Goal: Task Accomplishment & Management: Complete application form

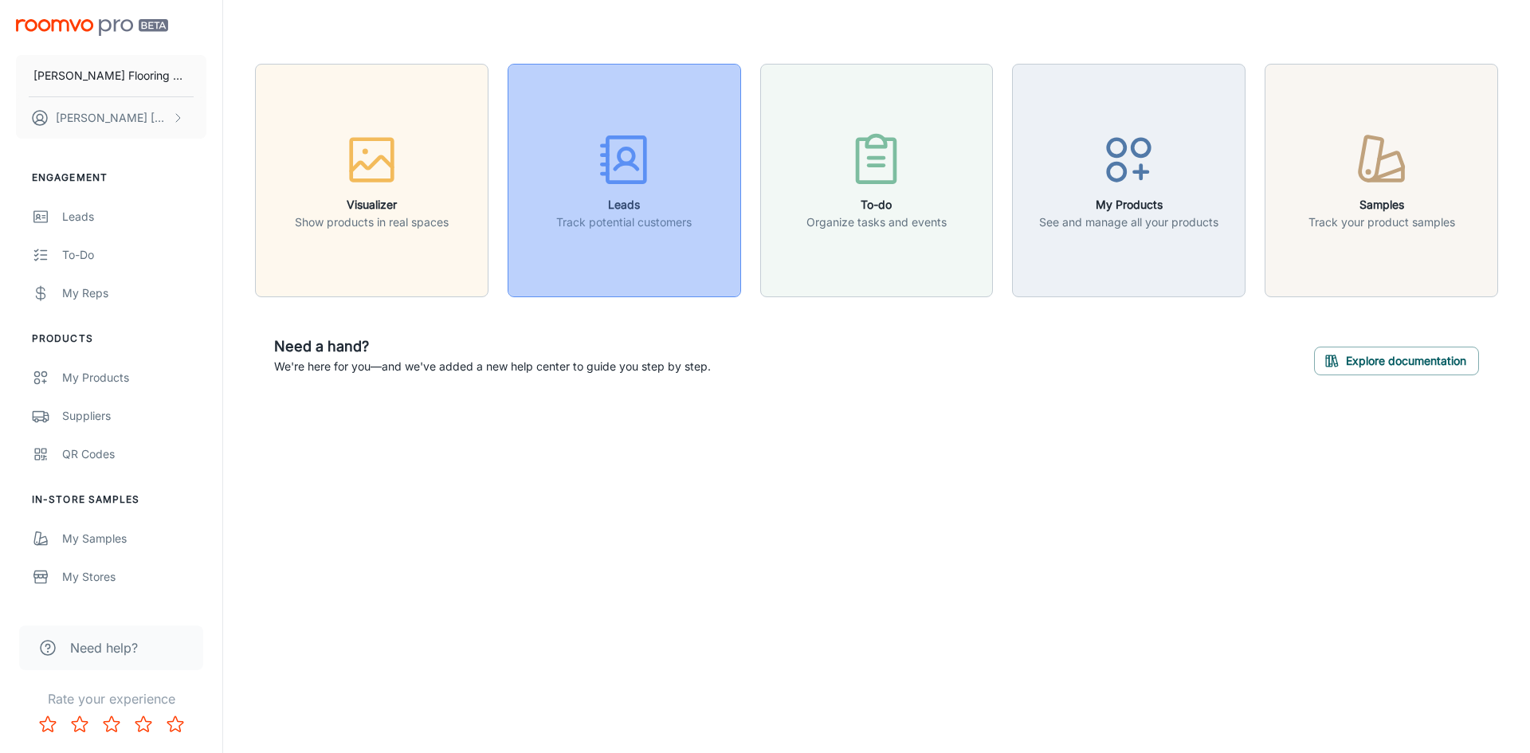
click at [615, 159] on icon "button" at bounding box center [625, 160] width 60 height 60
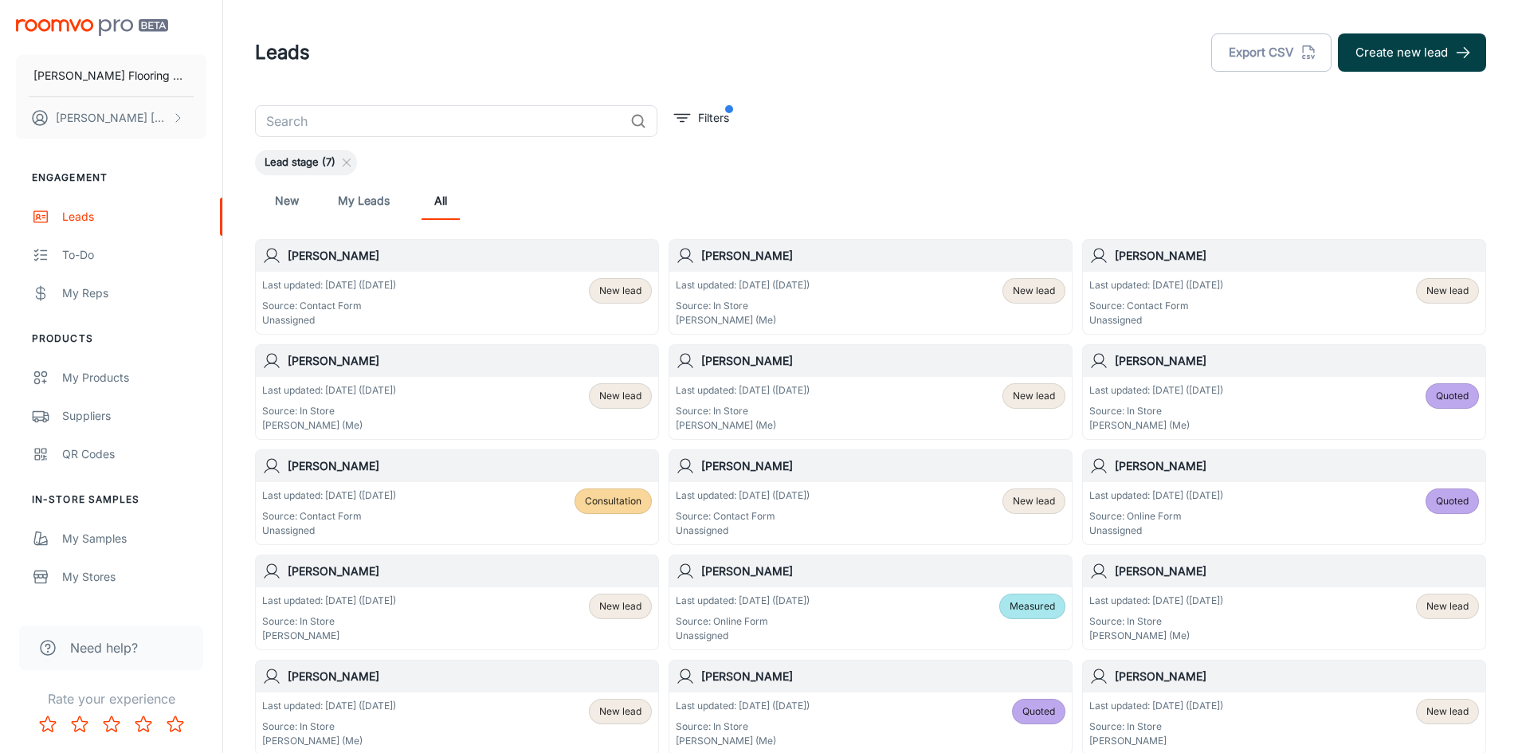
click at [1395, 53] on button "Create new lead" at bounding box center [1412, 52] width 148 height 38
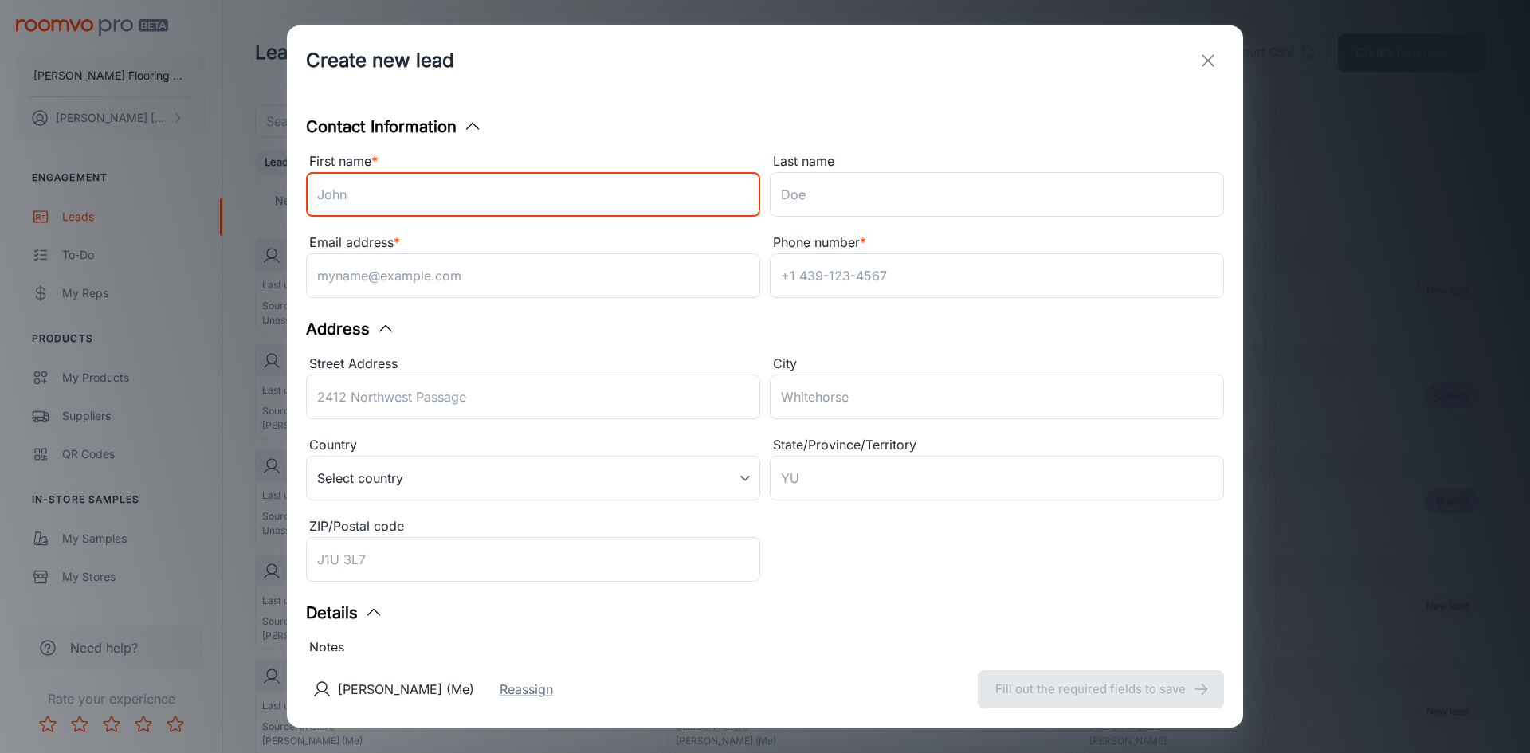
click at [331, 194] on input "First name *" at bounding box center [533, 194] width 454 height 45
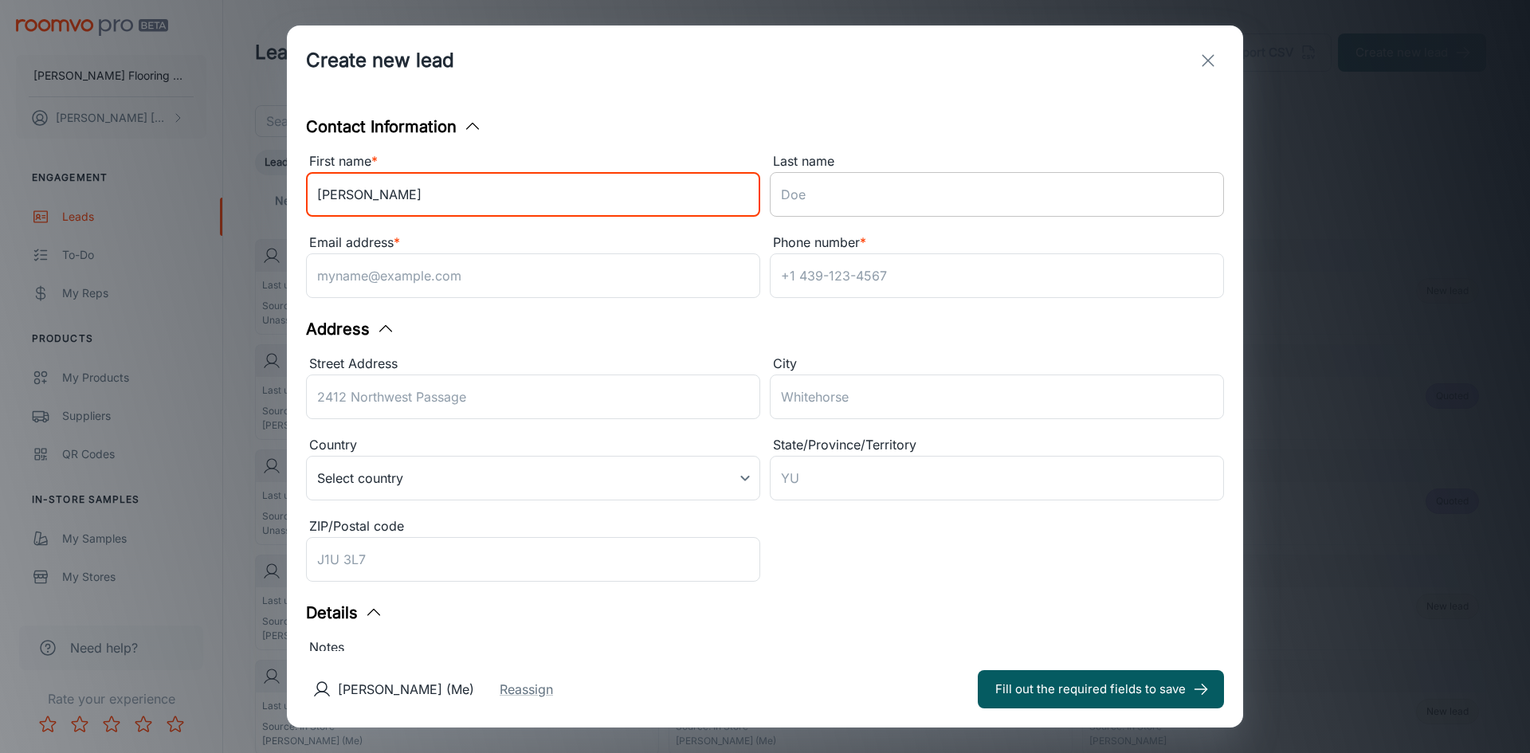
type input "[PERSON_NAME]"
click at [828, 191] on input "Last name" at bounding box center [997, 194] width 454 height 45
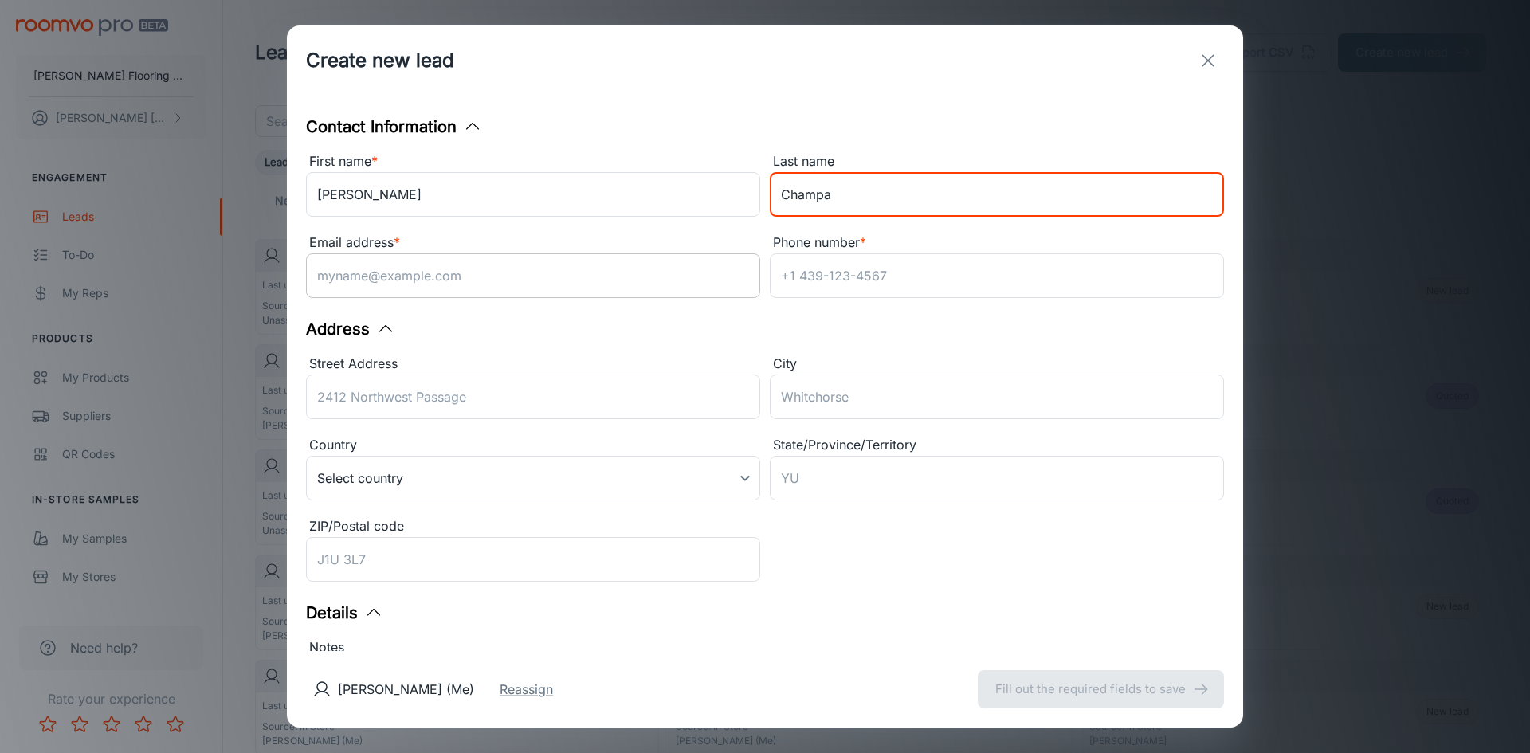
type input "Champa"
click at [354, 268] on input "Email address *" at bounding box center [533, 275] width 454 height 45
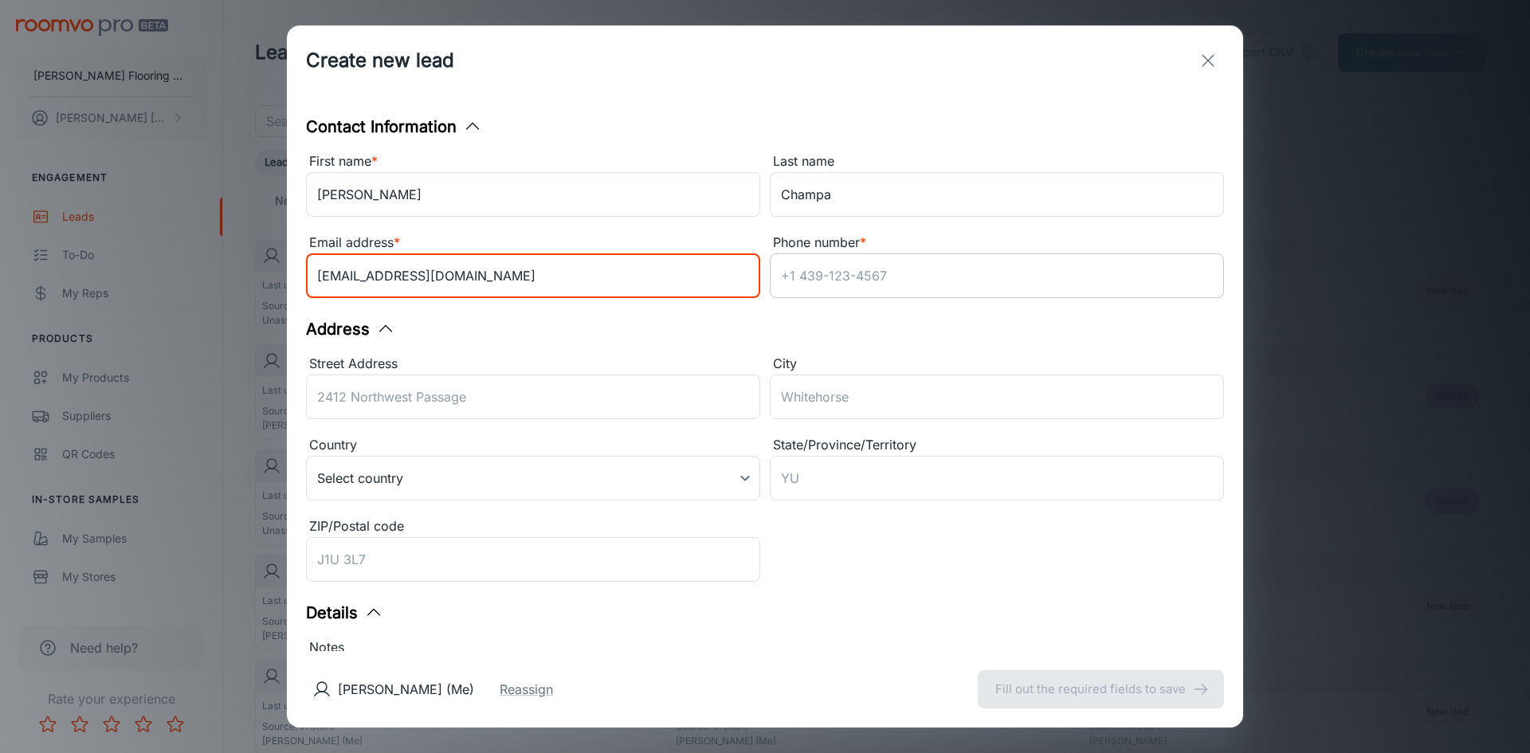
type input "[EMAIL_ADDRESS][DOMAIN_NAME]"
click at [885, 280] on input "Phone number *" at bounding box center [997, 275] width 454 height 45
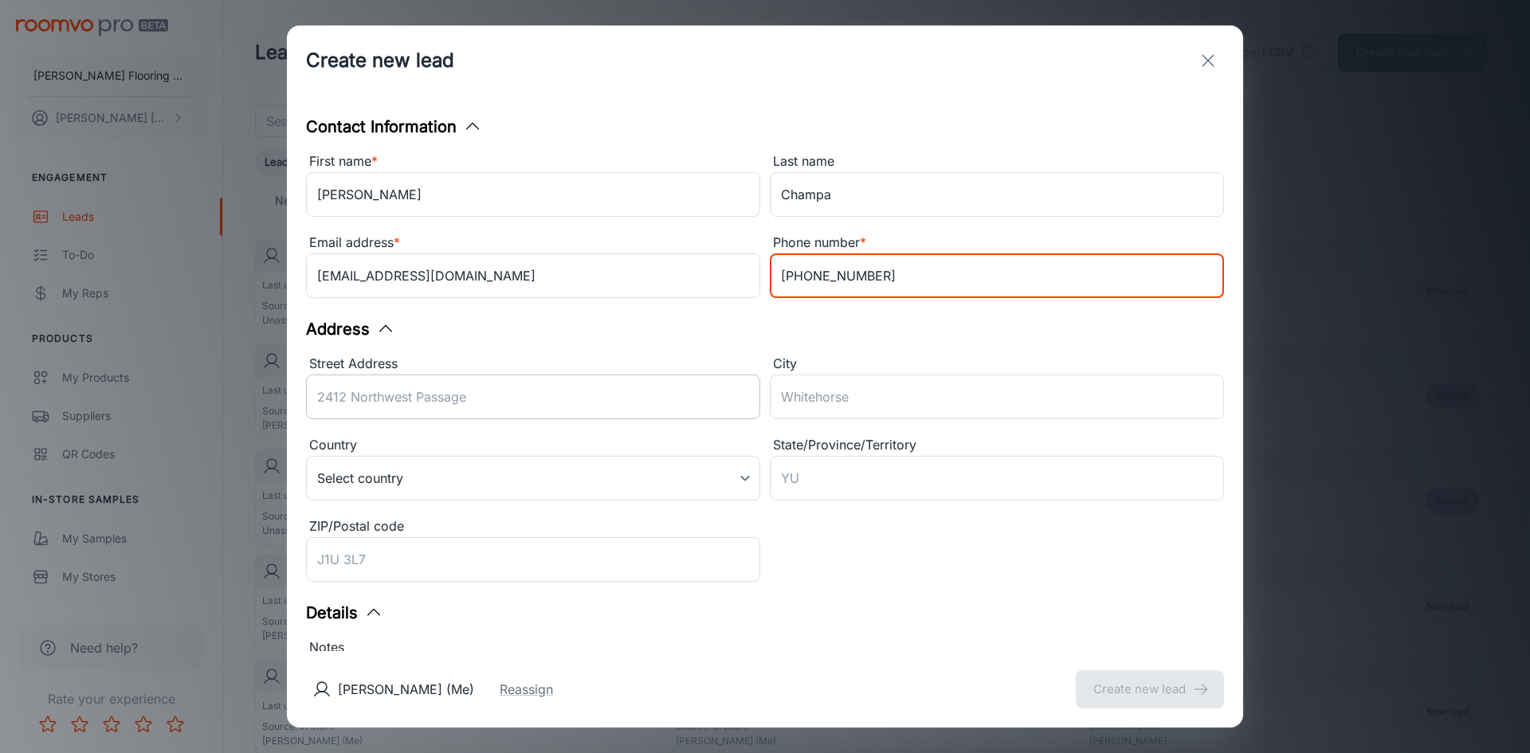
type input "[PHONE_NUMBER]"
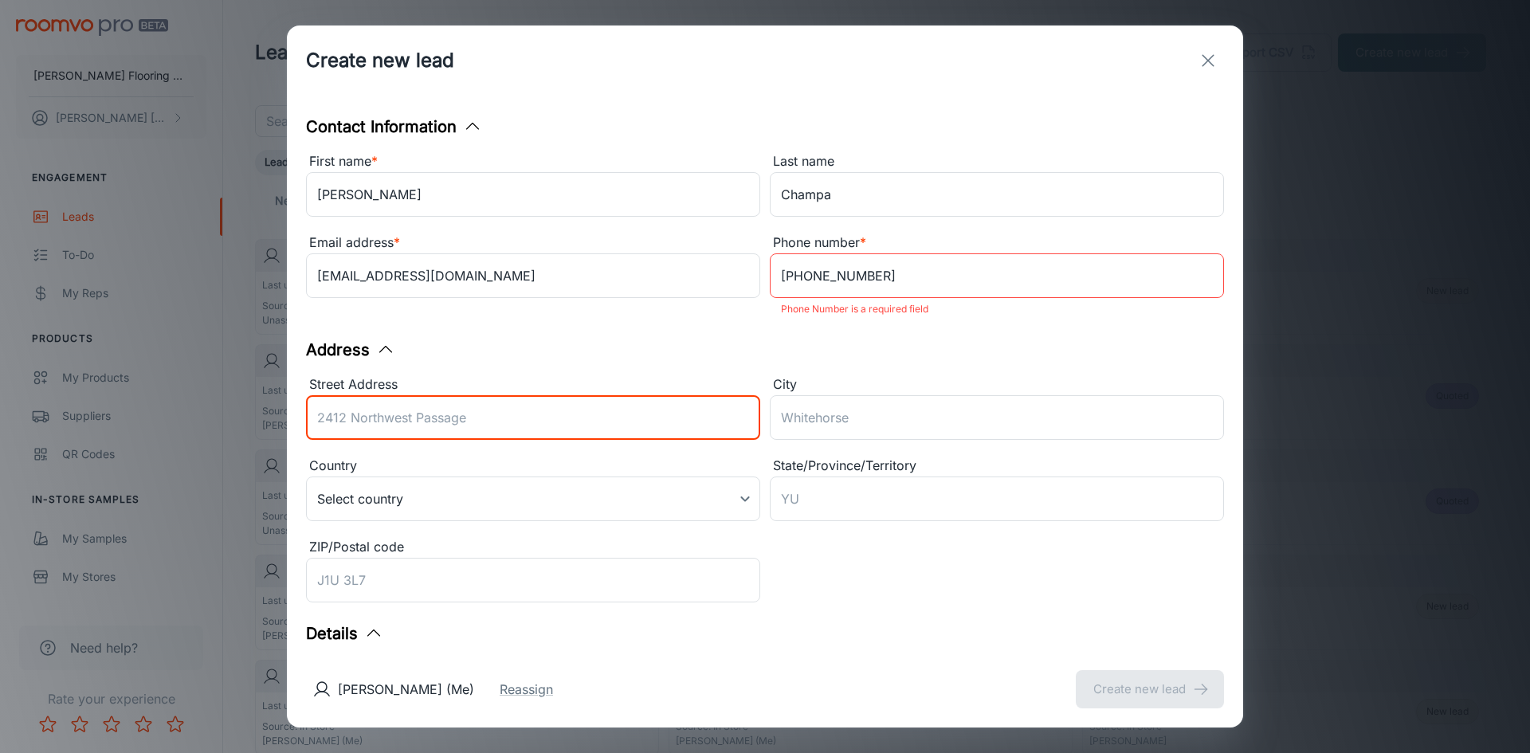
click at [540, 406] on input "Street Address" at bounding box center [533, 417] width 454 height 45
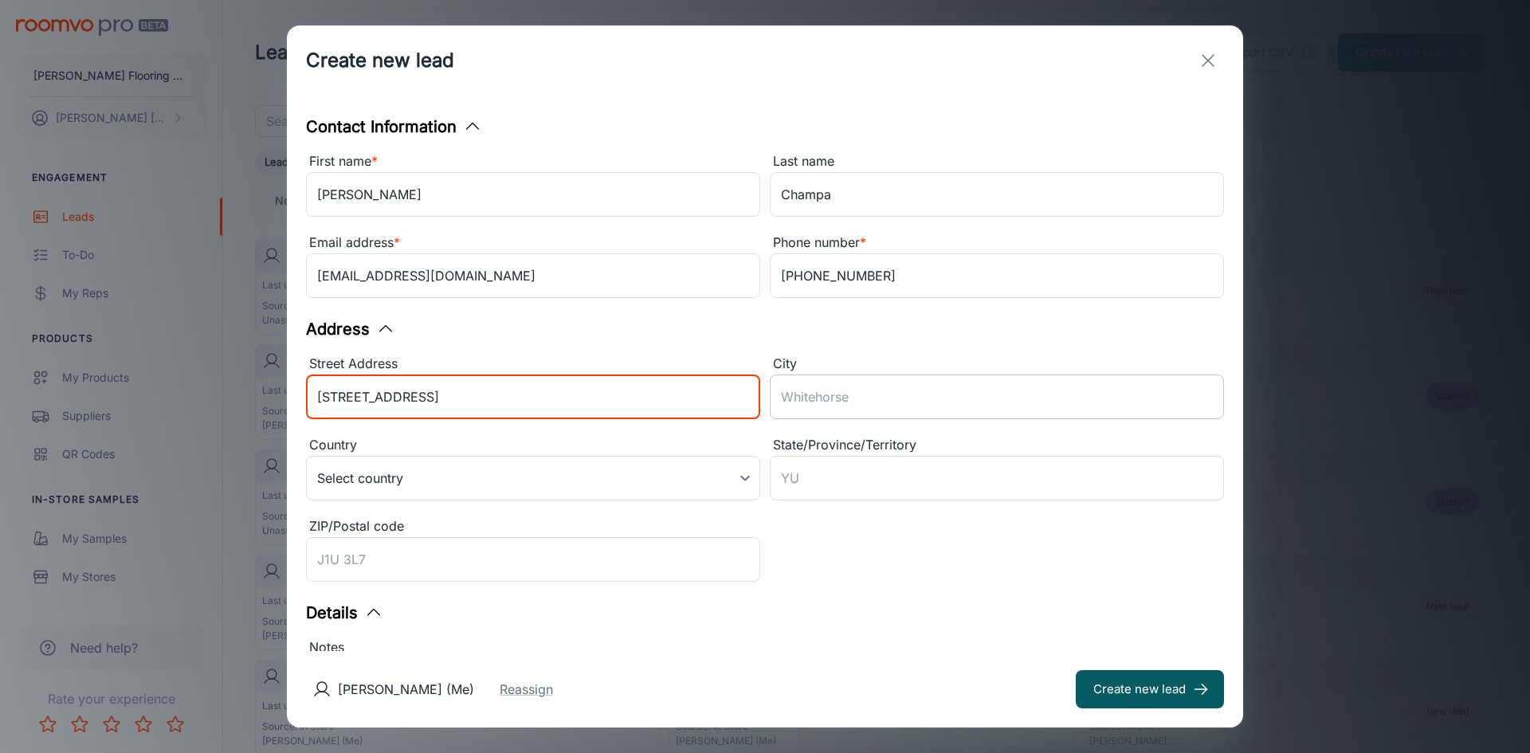
type input "[STREET_ADDRESS]"
click at [825, 383] on input "City" at bounding box center [997, 397] width 454 height 45
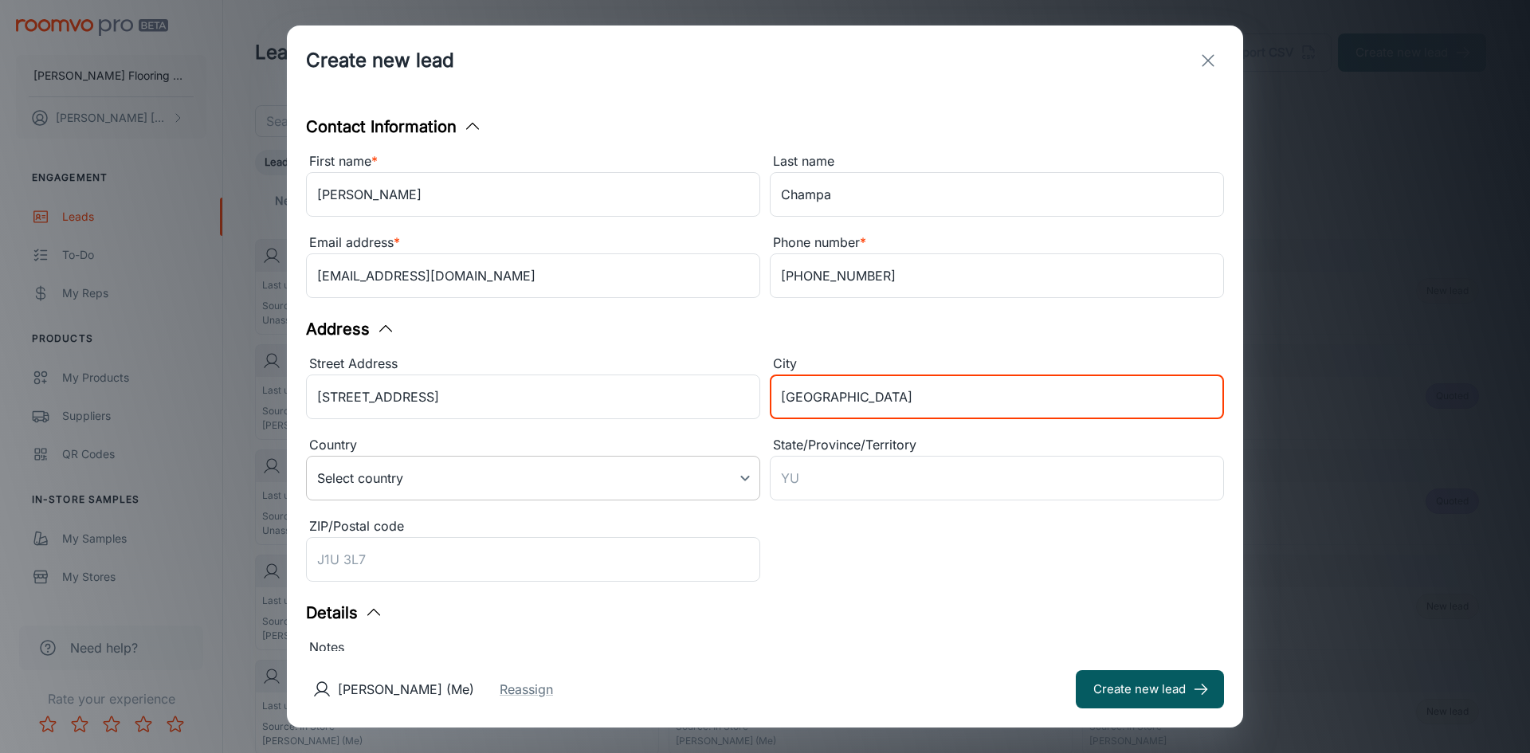
type input "[GEOGRAPHIC_DATA]"
click at [738, 481] on body "[PERSON_NAME] Flooring Center [PERSON_NAME] Engagement Leads To-do My Reps Prod…" at bounding box center [765, 376] width 1530 height 753
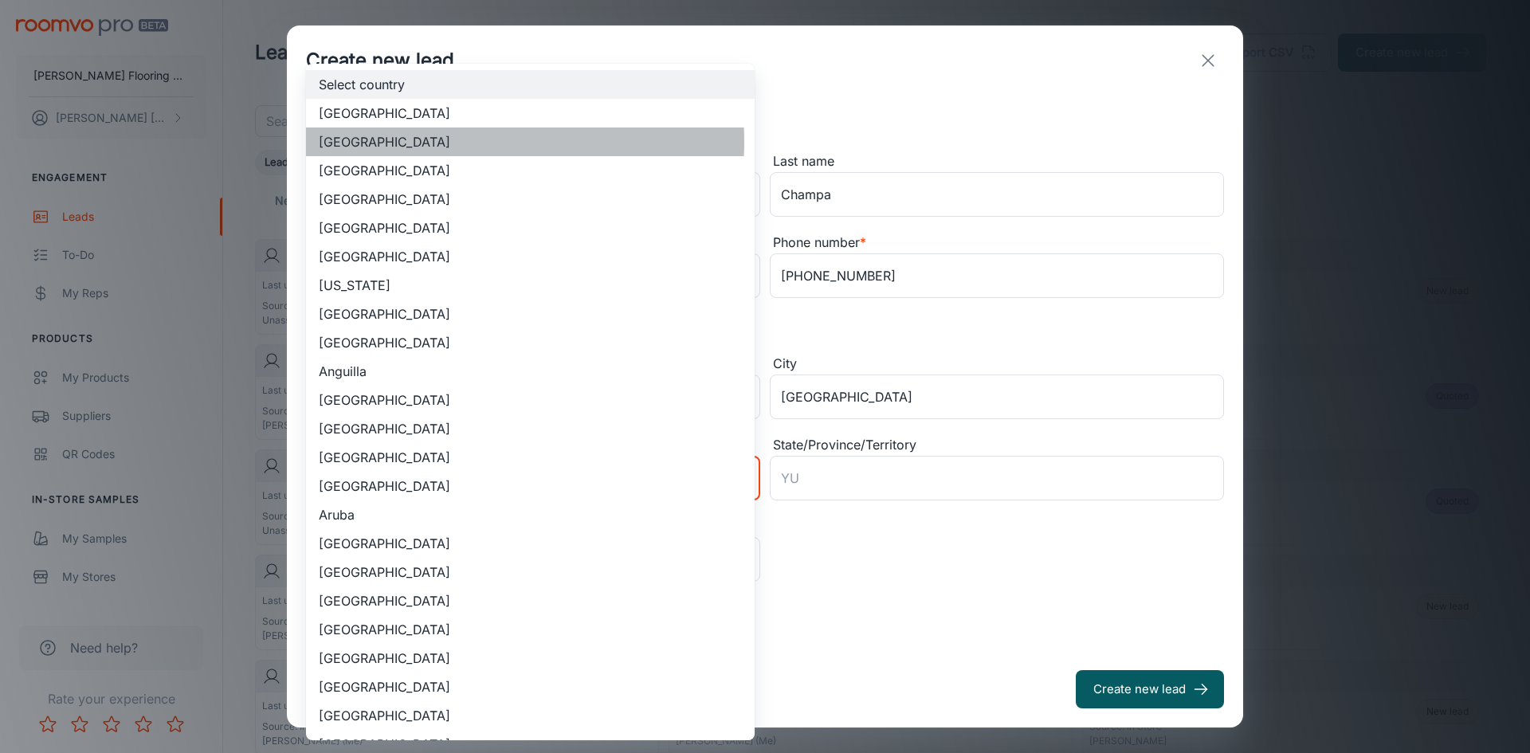
click at [477, 142] on li "[GEOGRAPHIC_DATA]" at bounding box center [530, 142] width 449 height 29
type input "US"
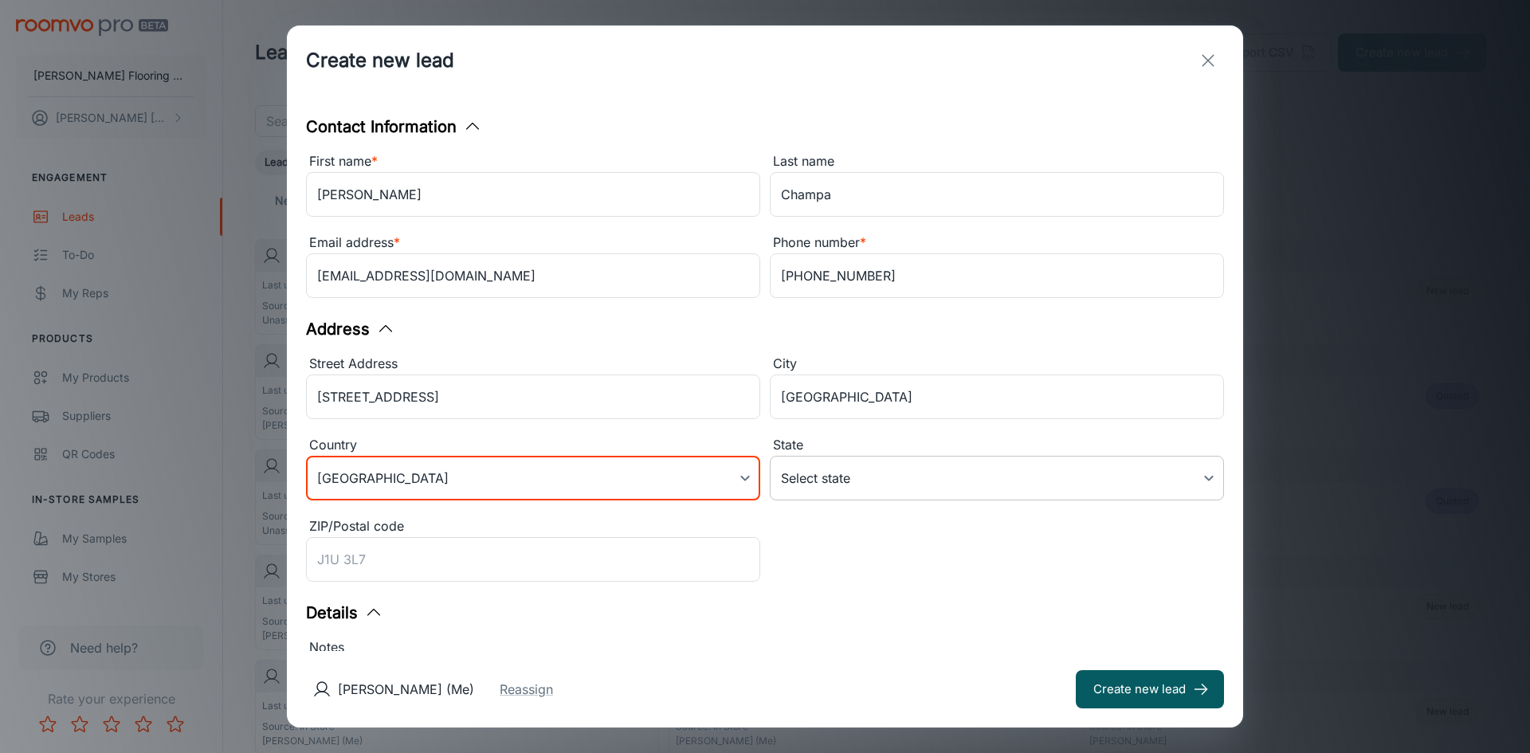
click at [877, 473] on body "[PERSON_NAME] Flooring Center [PERSON_NAME] Engagement Leads To-do My Reps Prod…" at bounding box center [765, 376] width 1530 height 753
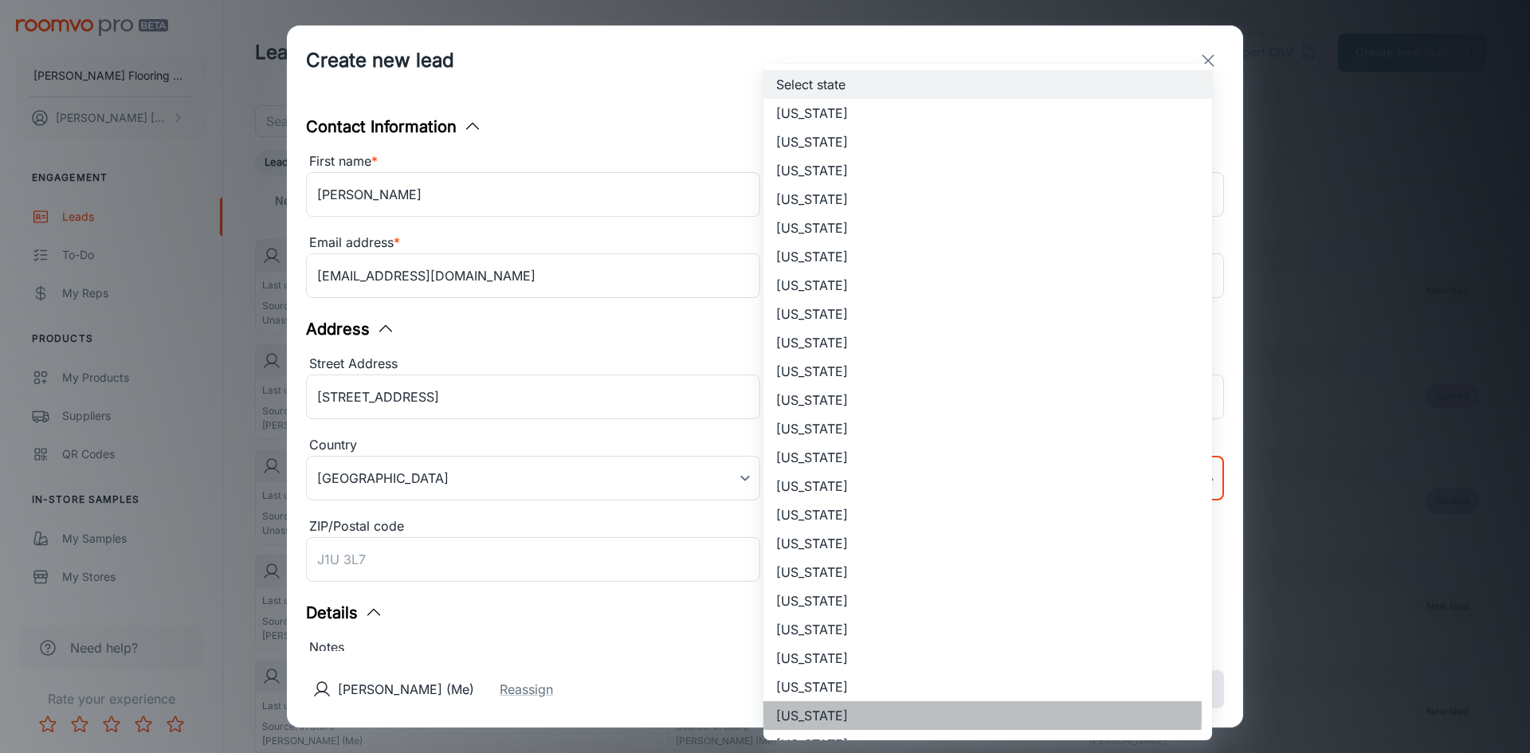
click at [823, 713] on li "[US_STATE]" at bounding box center [988, 715] width 449 height 29
type input "[US_STATE]"
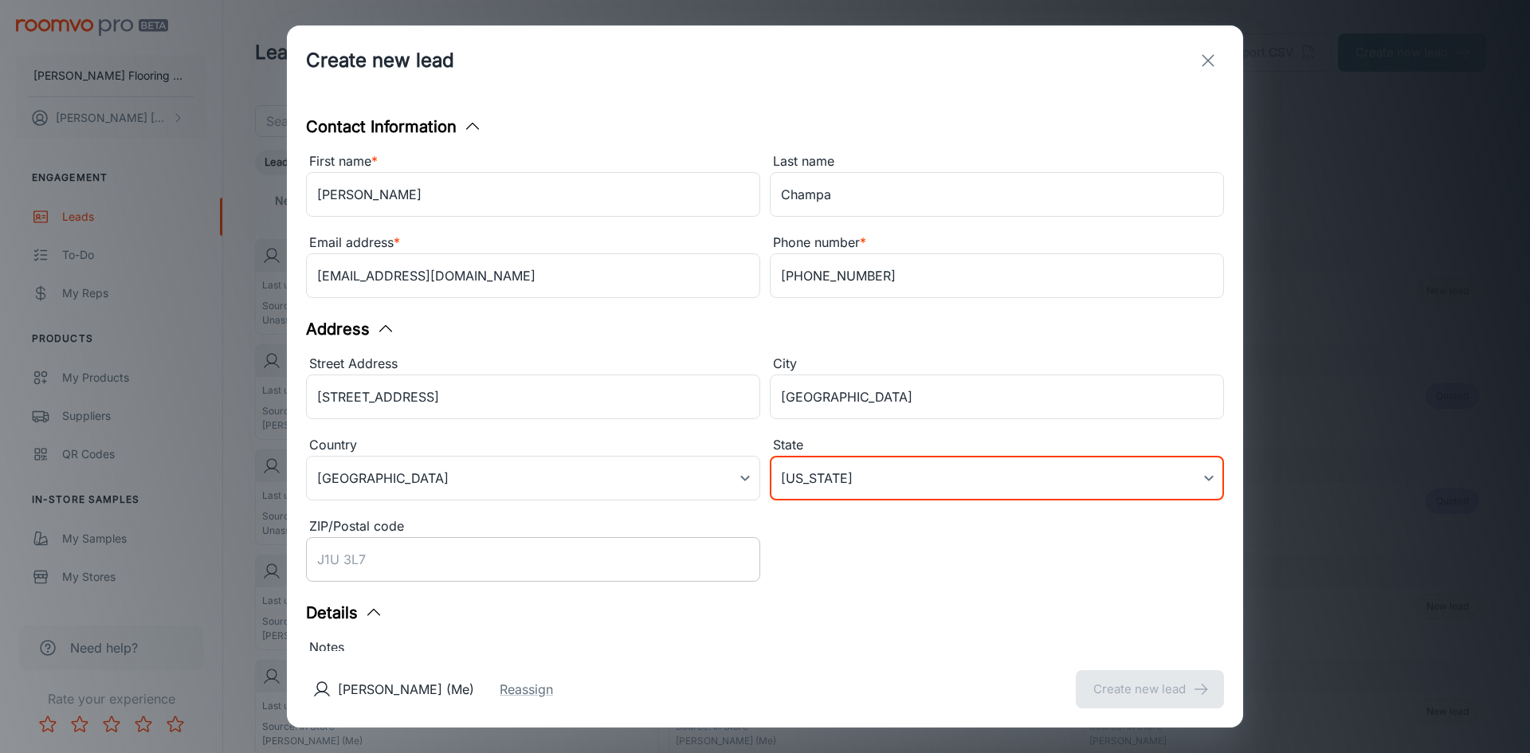
click at [392, 565] on input "ZIP/Postal code" at bounding box center [533, 559] width 454 height 45
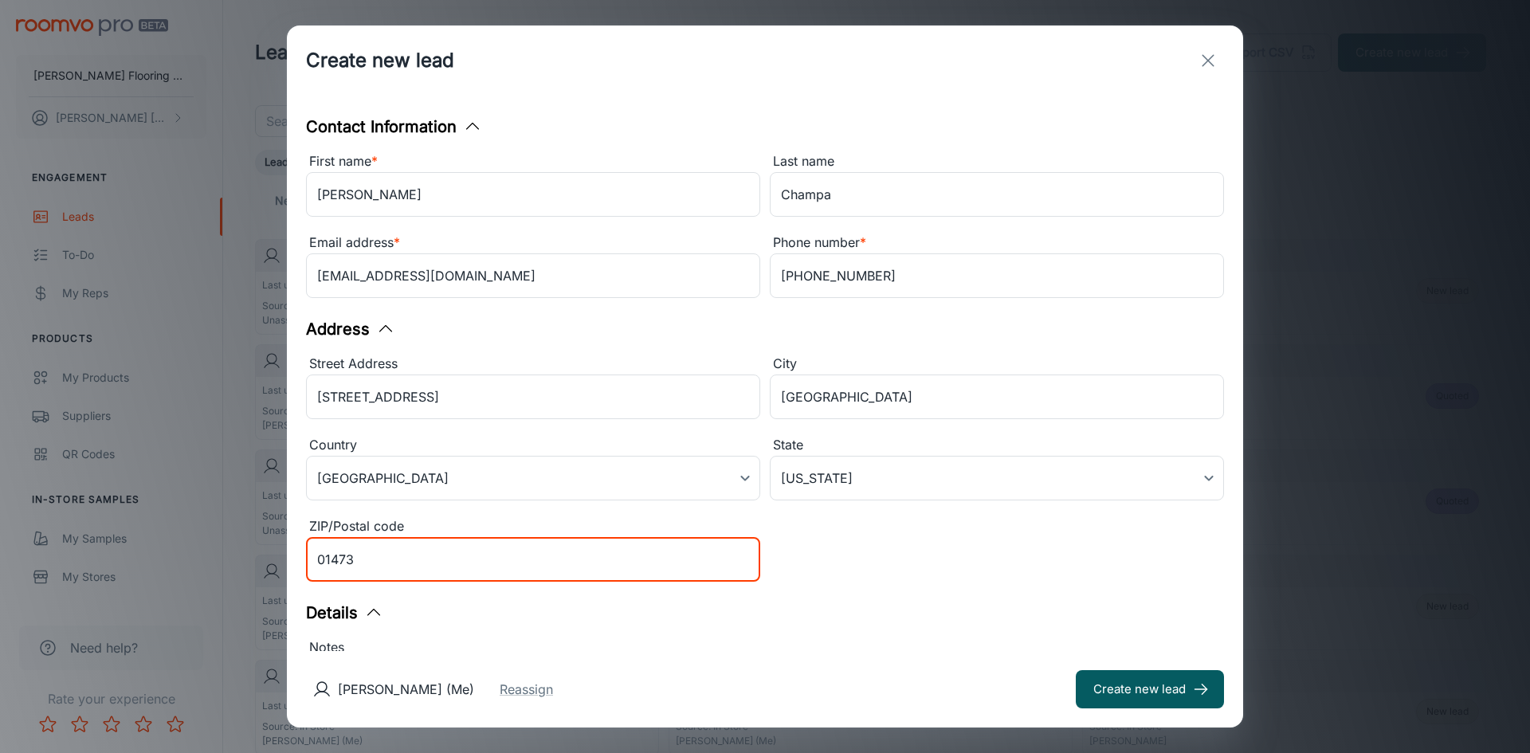
scroll to position [226, 0]
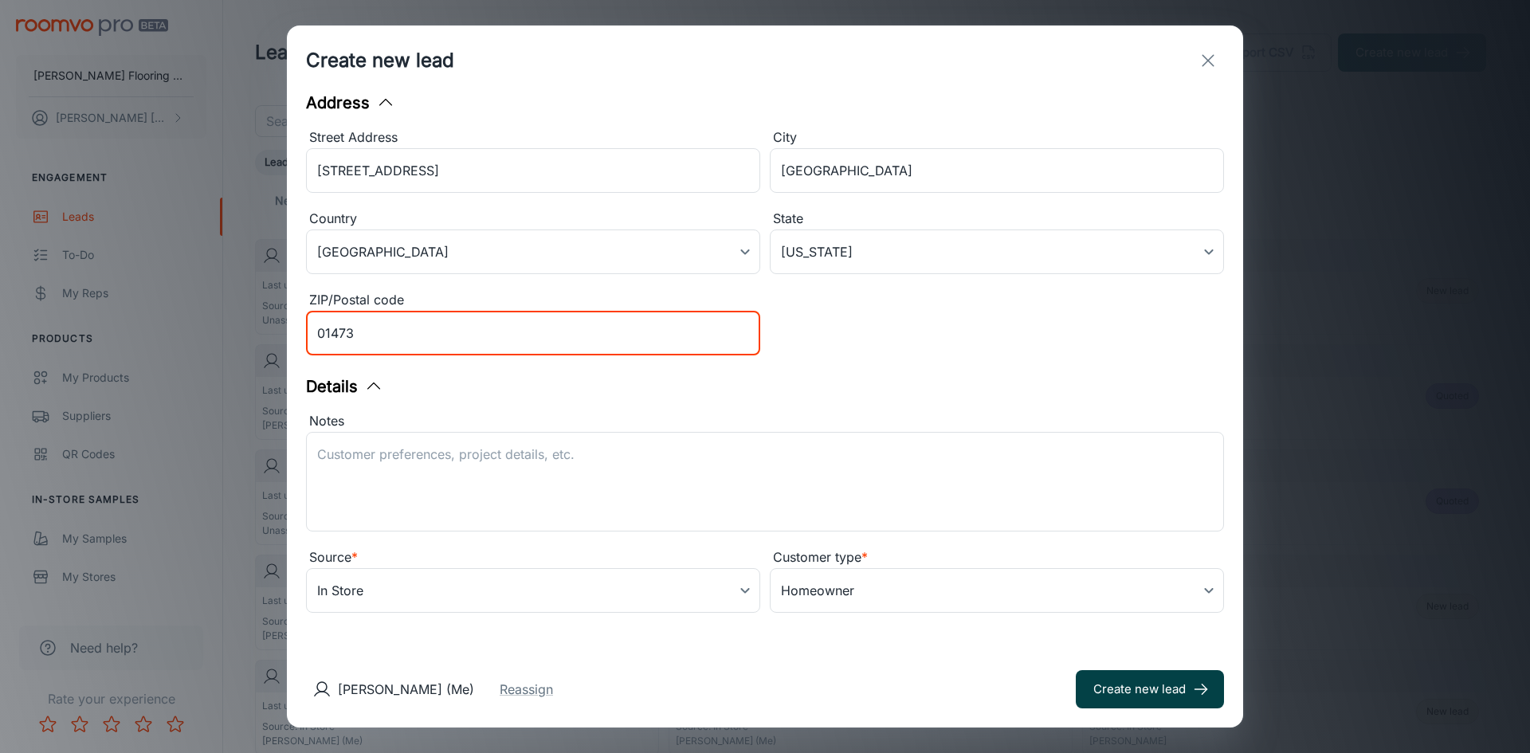
type input "01473"
click at [1116, 691] on button "Create new lead" at bounding box center [1150, 689] width 148 height 38
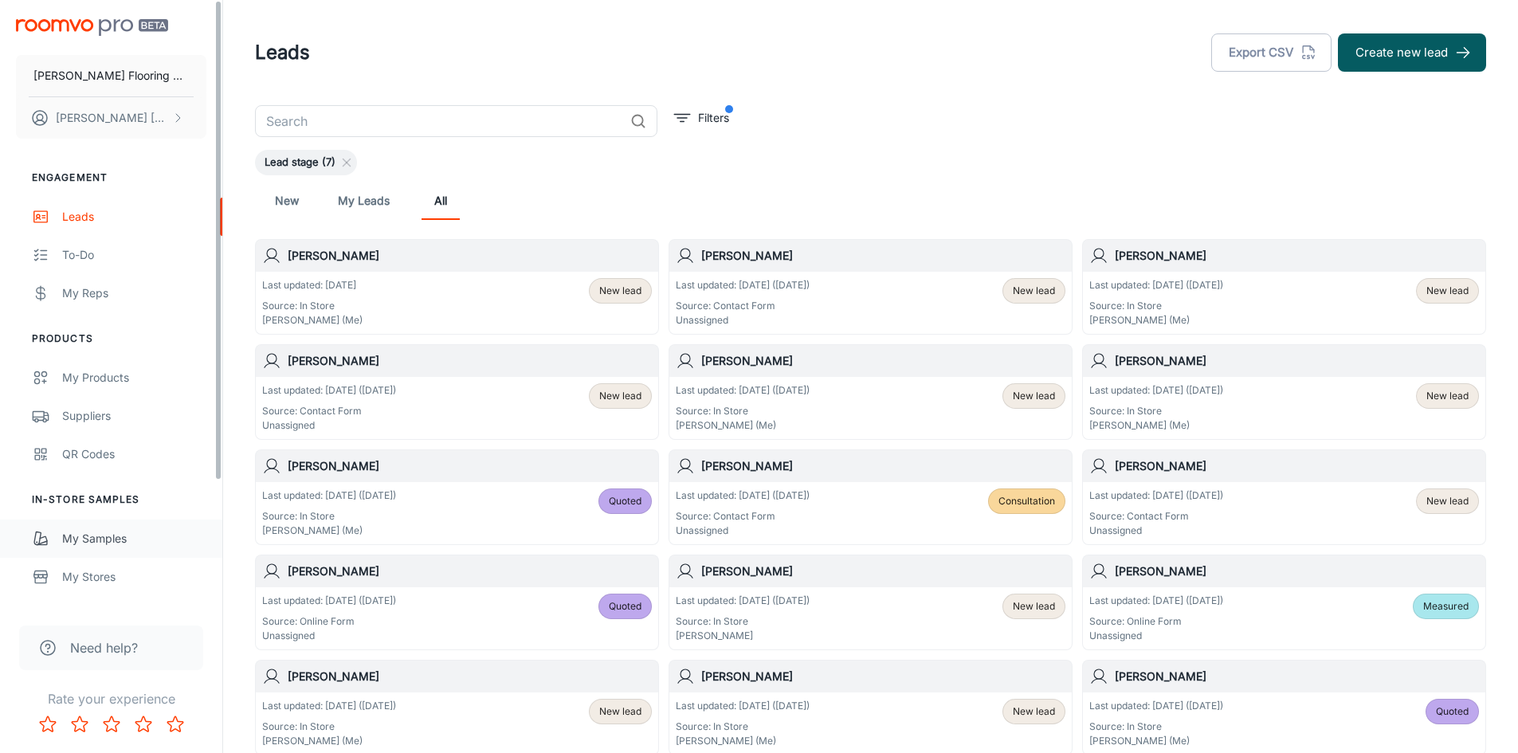
click at [100, 536] on div "My Samples" at bounding box center [134, 539] width 144 height 18
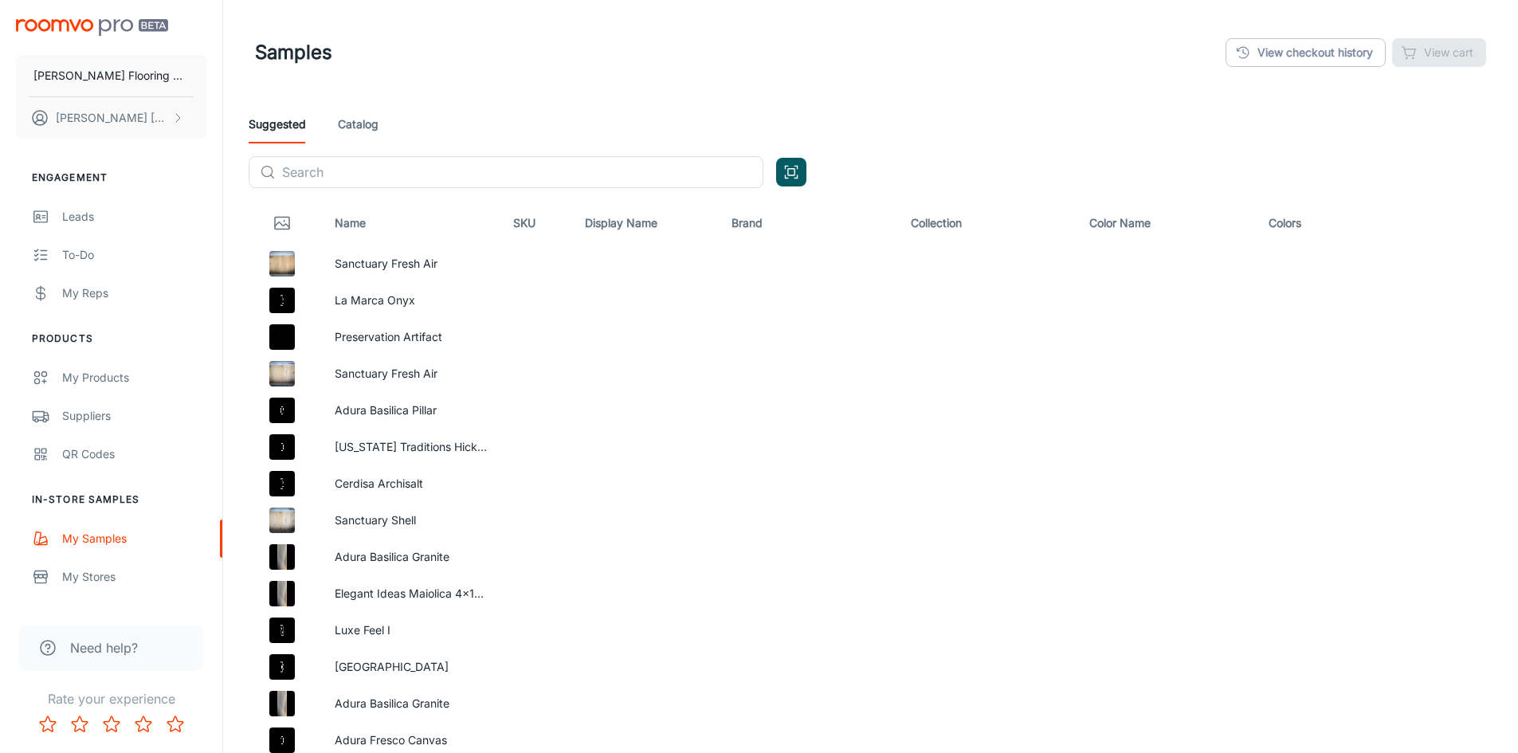
click at [368, 132] on link "Catalog" at bounding box center [358, 124] width 41 height 38
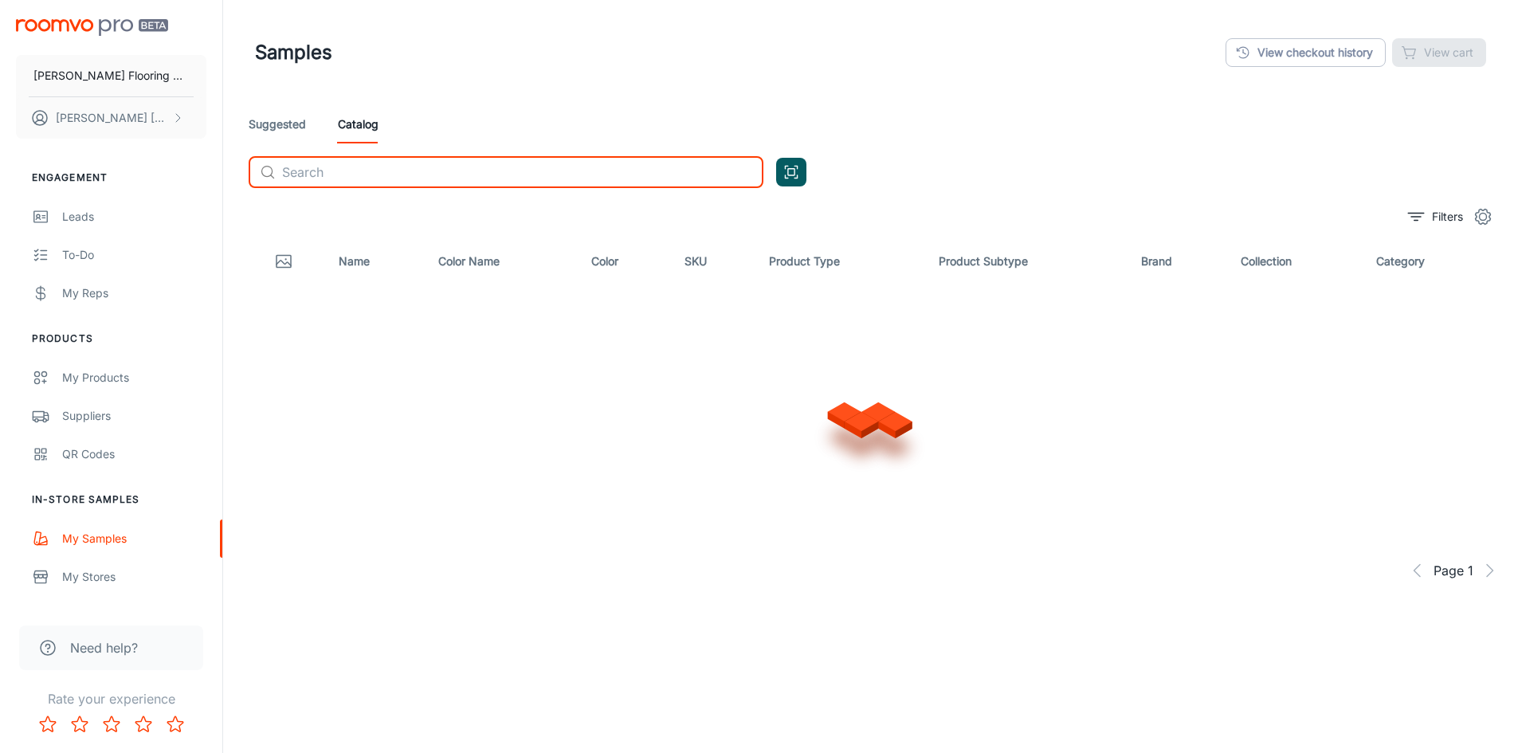
click at [350, 181] on input "text" at bounding box center [522, 172] width 481 height 32
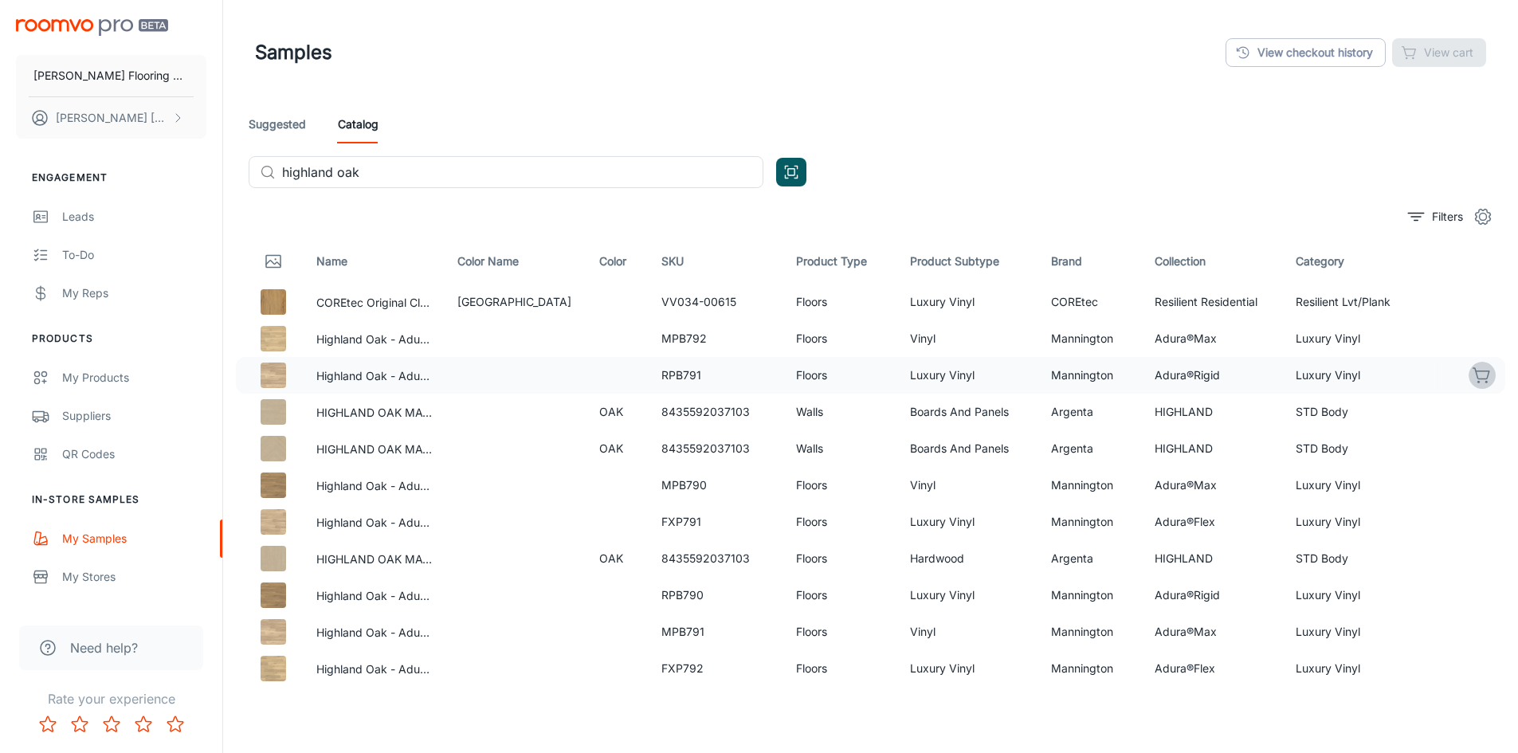
click at [1476, 379] on icon "button" at bounding box center [1482, 375] width 19 height 19
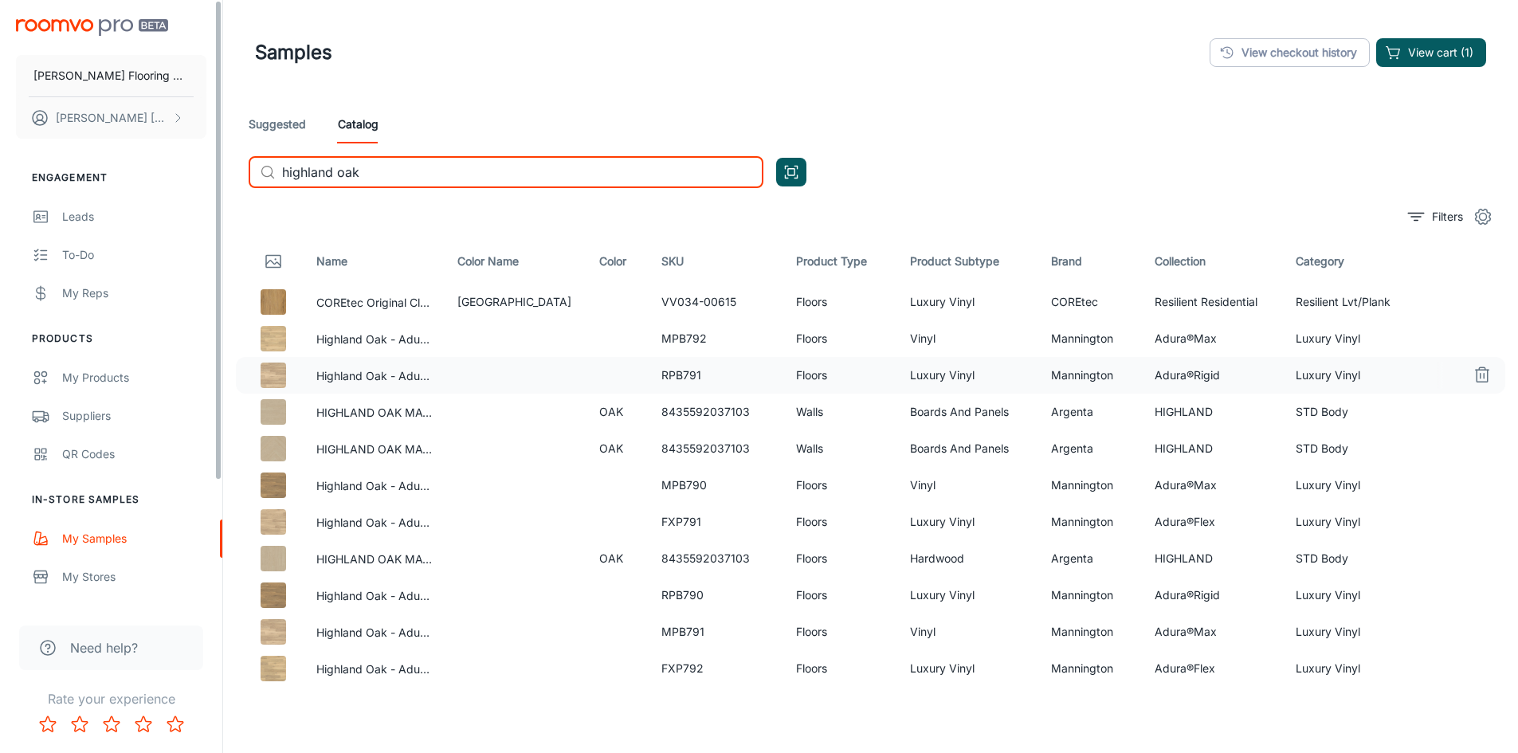
drag, startPoint x: 377, startPoint y: 172, endPoint x: 181, endPoint y: 172, distance: 196.1
click at [181, 172] on div "[PERSON_NAME] Flooring Center [PERSON_NAME] Engagement Leads To-do My Reps Prod…" at bounding box center [759, 420] width 1518 height 841
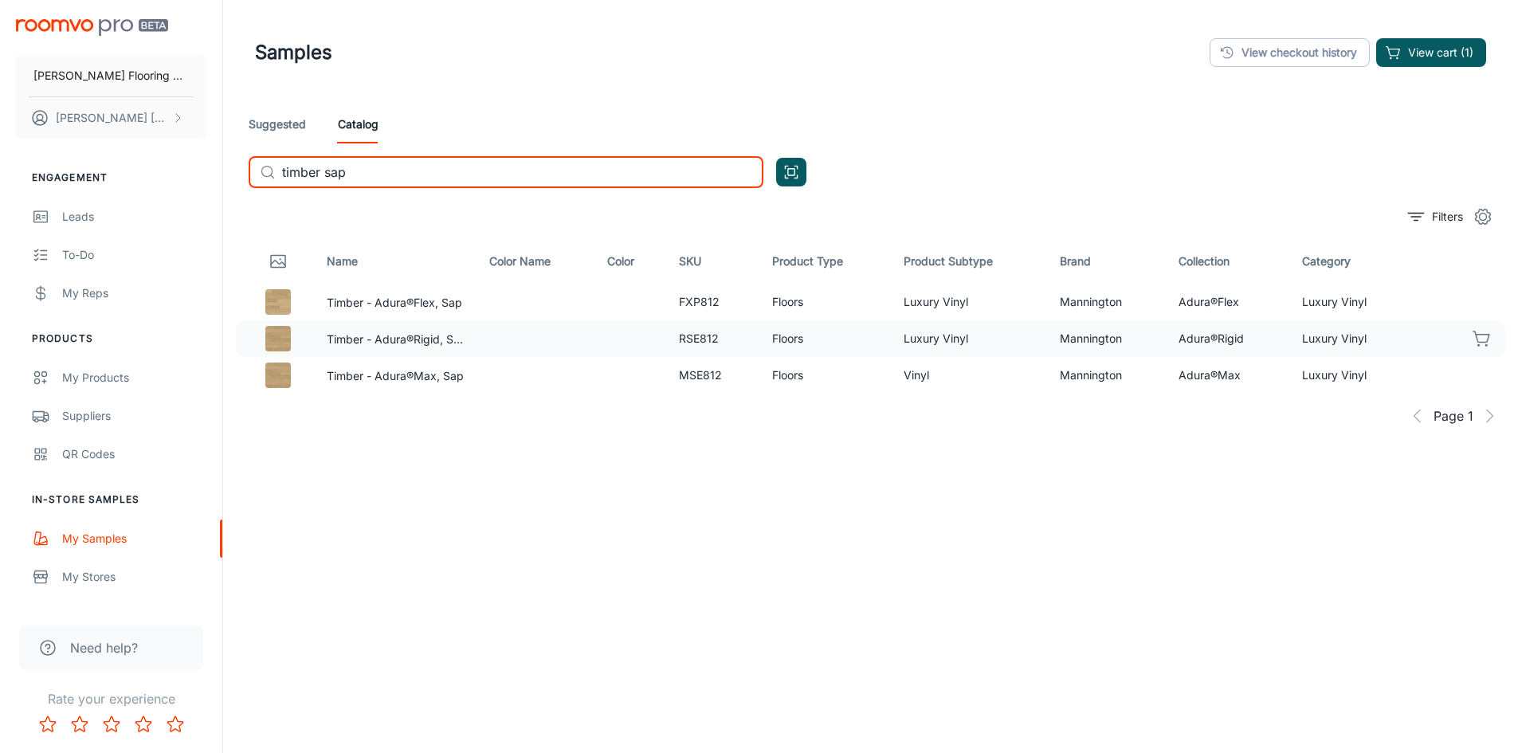
type input "timber sap"
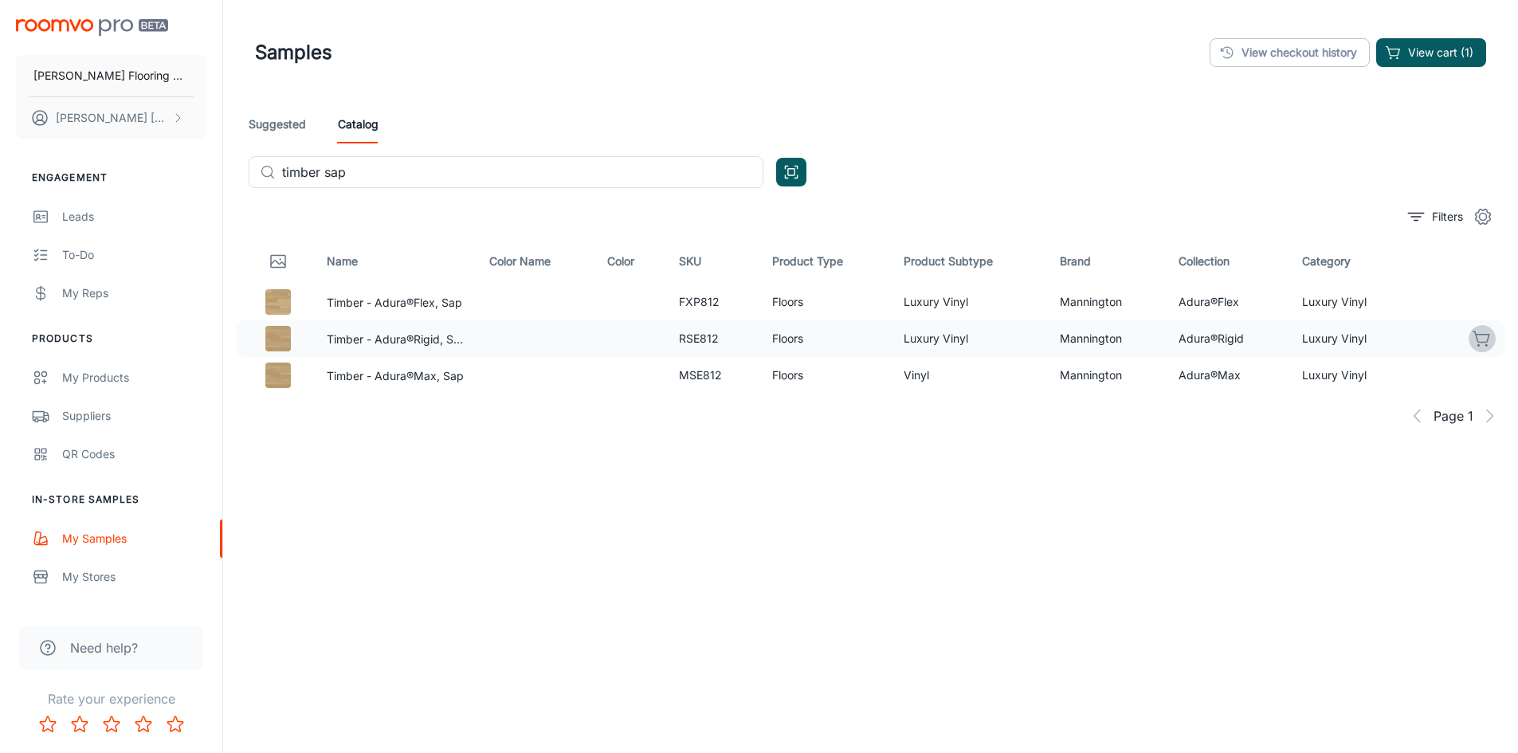
click at [1487, 339] on icon "button" at bounding box center [1482, 338] width 19 height 19
click at [1415, 53] on button "View cart (2)" at bounding box center [1430, 52] width 112 height 29
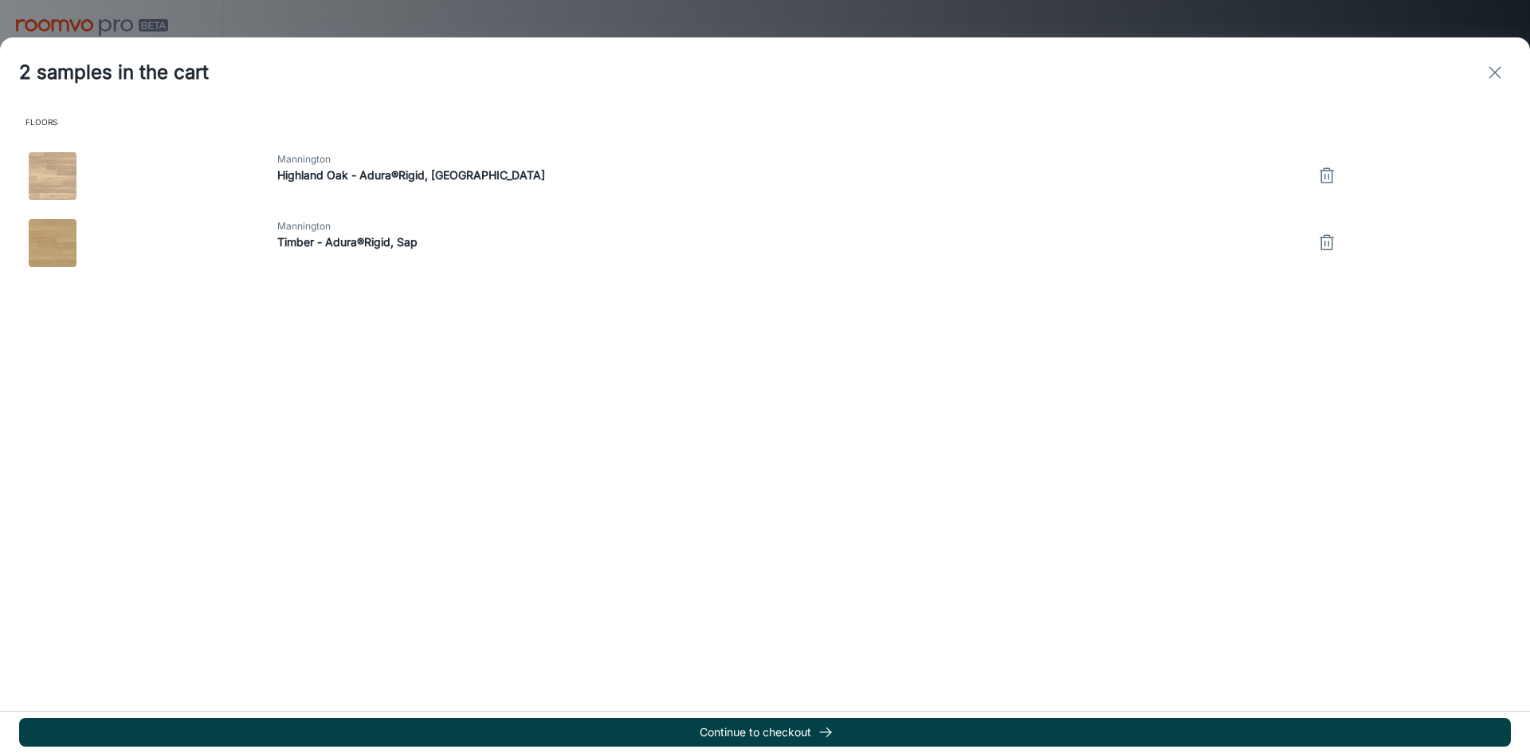
click at [766, 731] on button "Continue to checkout" at bounding box center [765, 732] width 1492 height 29
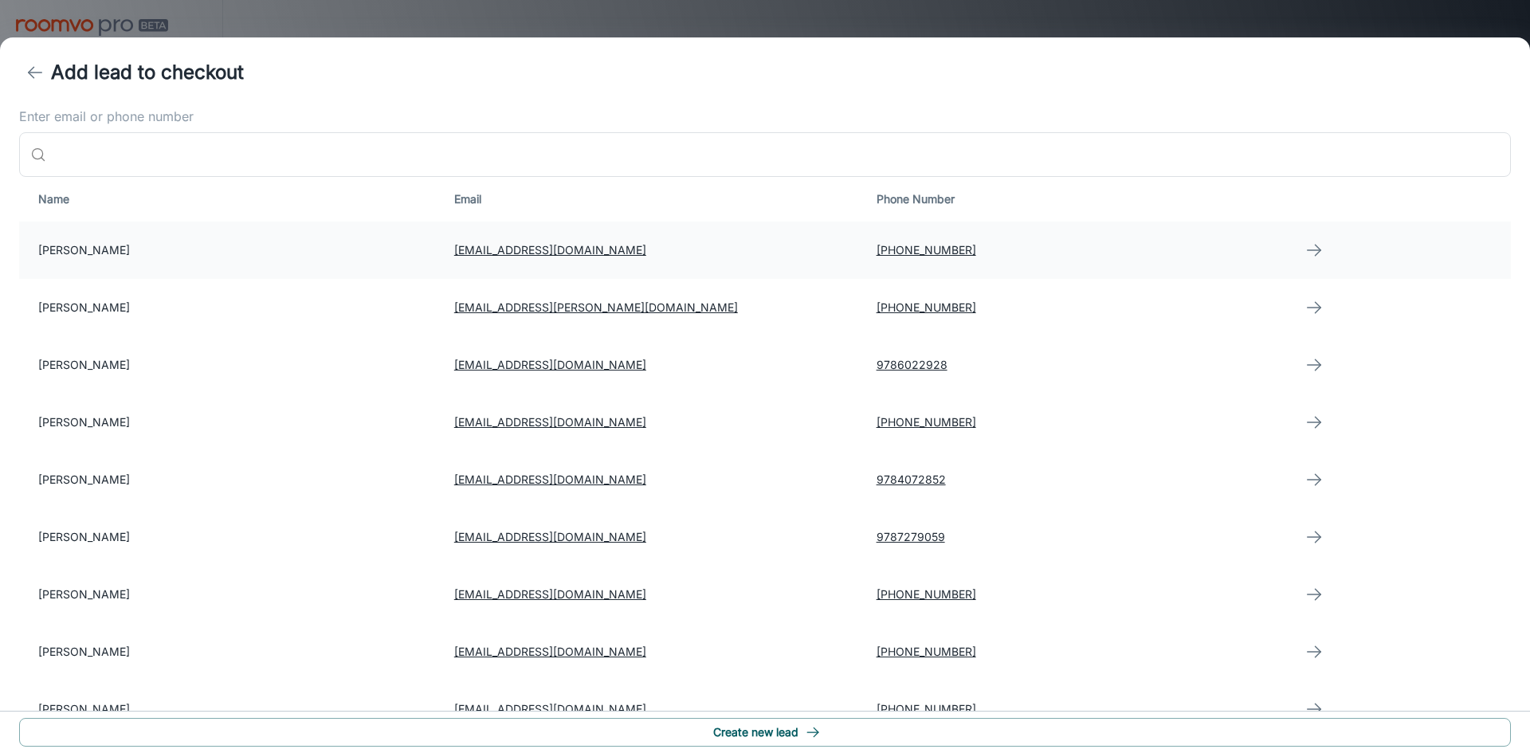
click at [108, 251] on td "[PERSON_NAME]" at bounding box center [230, 250] width 422 height 57
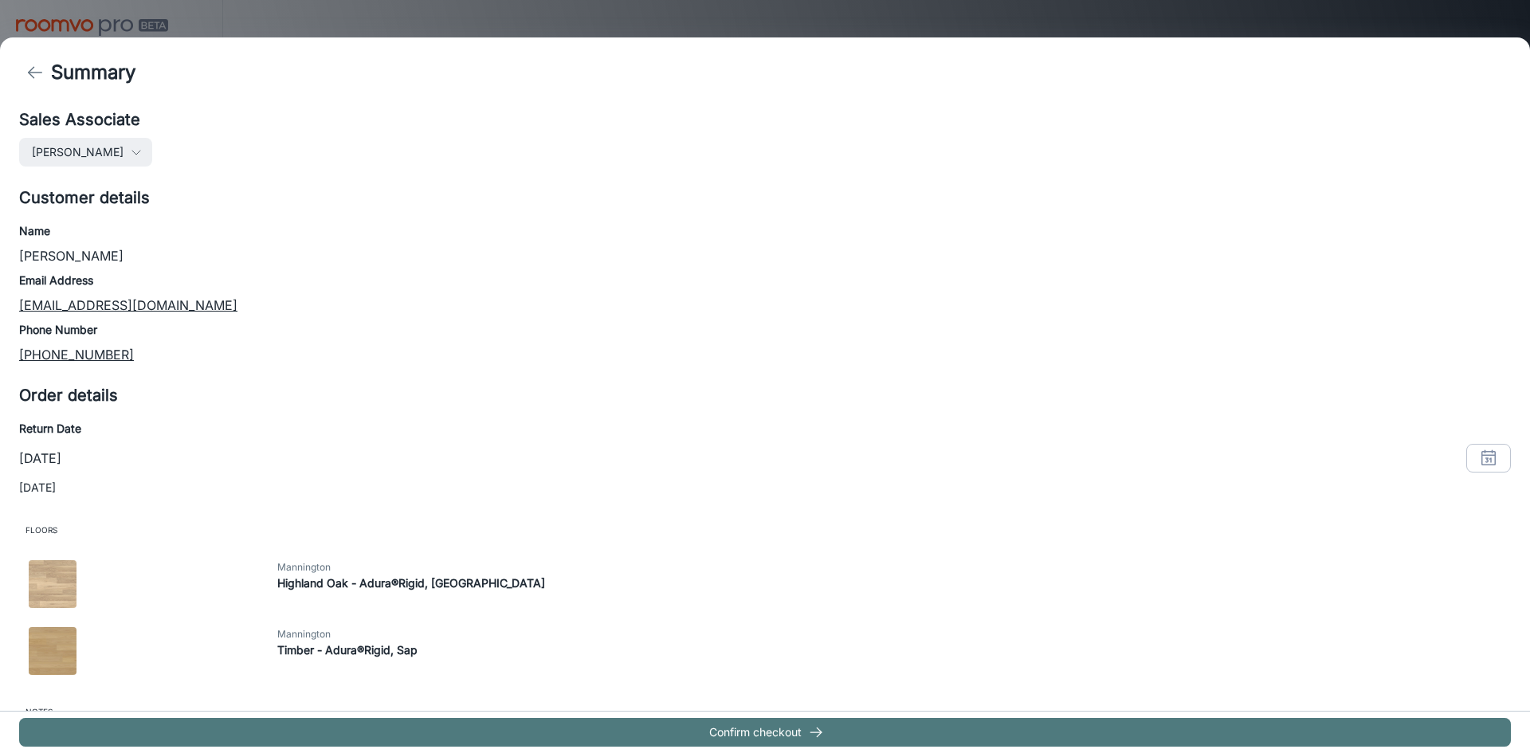
click at [755, 730] on button "Confirm checkout" at bounding box center [765, 732] width 1492 height 29
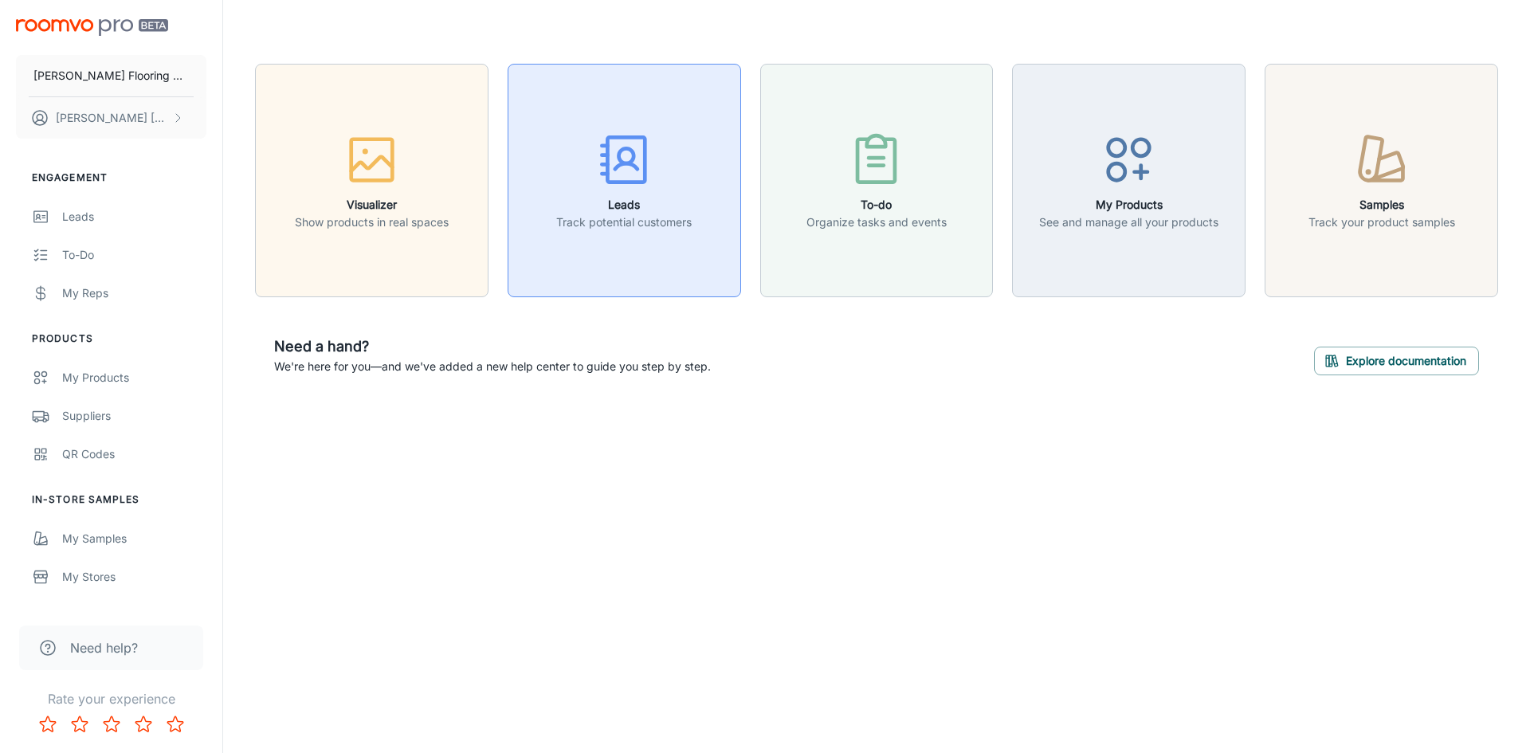
click at [639, 198] on h6 "Leads" at bounding box center [623, 205] width 135 height 18
click at [628, 205] on h6 "Leads" at bounding box center [623, 205] width 135 height 18
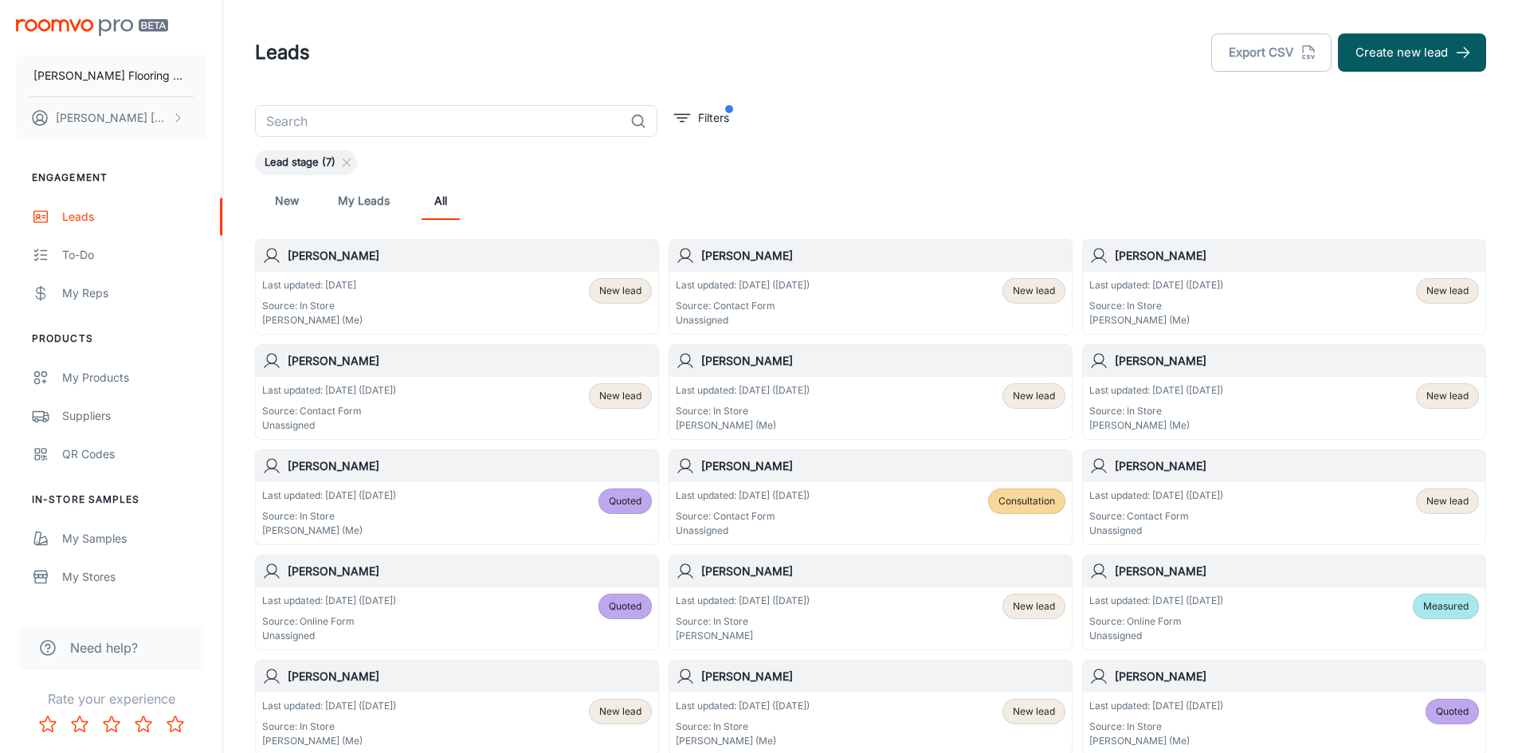
click at [883, 308] on div "Last updated: Aug 24 (2 days ago) Source: Contact Form Unassigned New lead" at bounding box center [871, 302] width 390 height 49
